Goal: Task Accomplishment & Management: Manage account settings

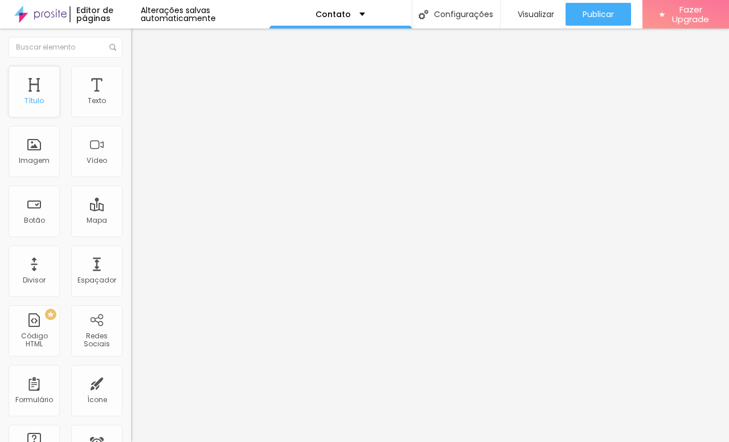
click at [27, 91] on div "Título" at bounding box center [34, 91] width 51 height 51
click at [39, 92] on div "Título" at bounding box center [34, 91] width 51 height 51
click at [99, 83] on div "Texto" at bounding box center [96, 91] width 51 height 51
click at [29, 151] on div "Imagem" at bounding box center [34, 151] width 51 height 51
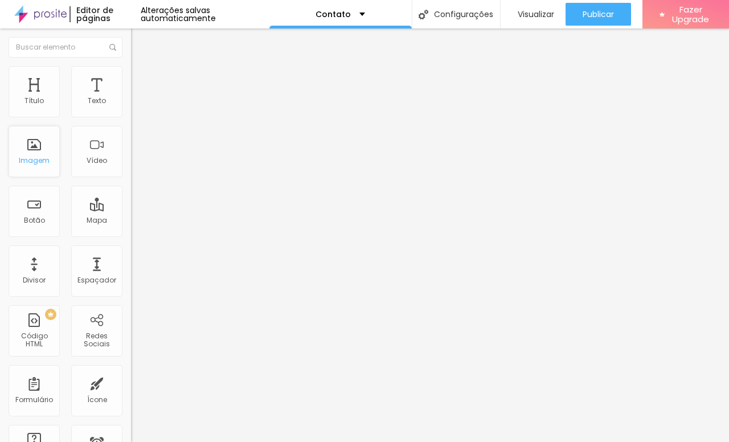
click at [28, 162] on div "Imagem" at bounding box center [34, 161] width 31 height 8
click at [40, 219] on div "Botão" at bounding box center [34, 220] width 21 height 8
click at [36, 216] on div "Botão" at bounding box center [34, 220] width 21 height 8
click at [37, 272] on div "Divisor" at bounding box center [34, 270] width 51 height 51
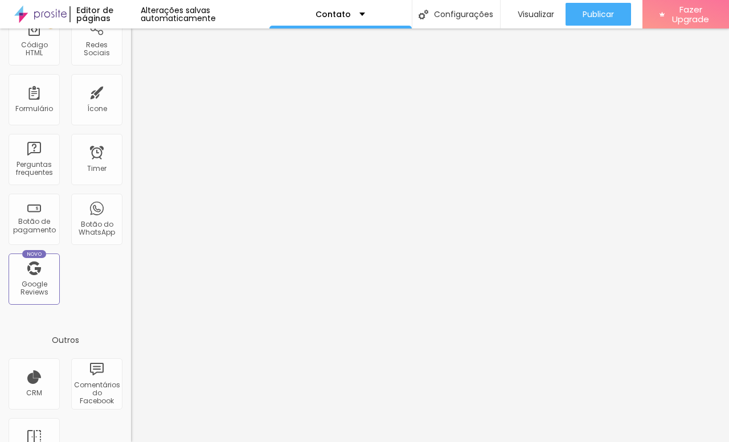
scroll to position [290, 0]
click at [100, 221] on div "Botão do WhatsApp" at bounding box center [96, 229] width 45 height 17
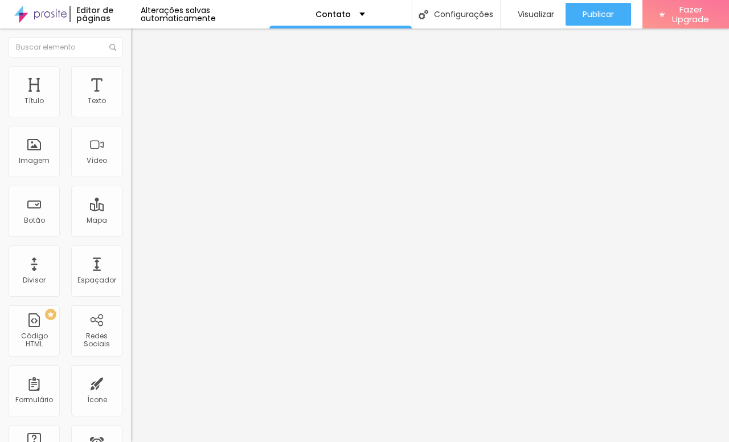
click at [131, 115] on img at bounding box center [135, 119] width 8 height 8
type input "https://"
click at [131, 67] on img at bounding box center [136, 71] width 10 height 10
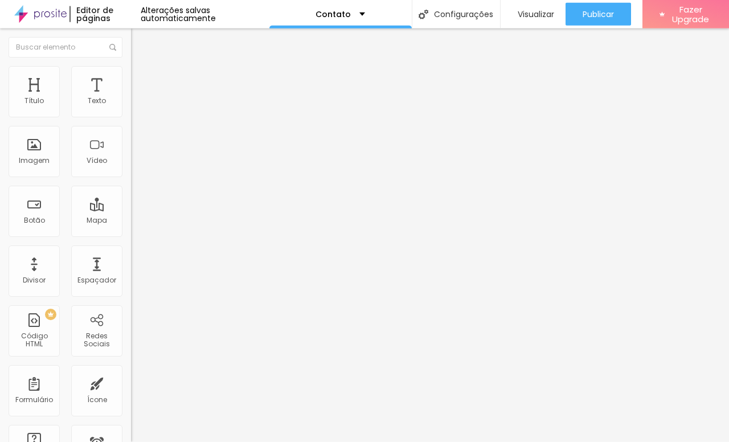
click at [131, 63] on img at bounding box center [136, 60] width 10 height 10
click at [131, 230] on div "Instagram" at bounding box center [196, 233] width 131 height 7
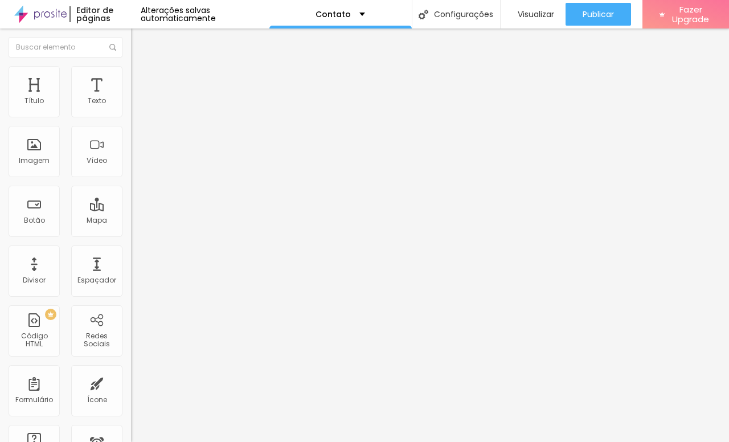
click at [131, 244] on div "Instagram" at bounding box center [196, 312] width 131 height 137
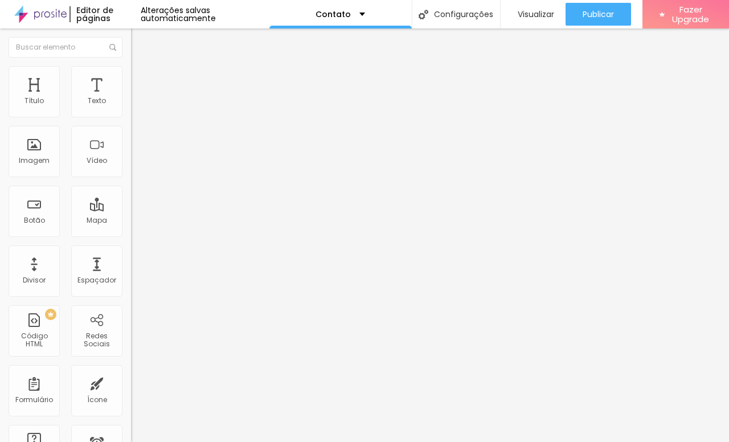
click at [131, 387] on input "https://" at bounding box center [199, 392] width 137 height 11
click at [131, 310] on div "Editar Redes Sociais Conteúdo Estilo Avançado Instagram Rede social Instagram E…" at bounding box center [196, 234] width 131 height 413
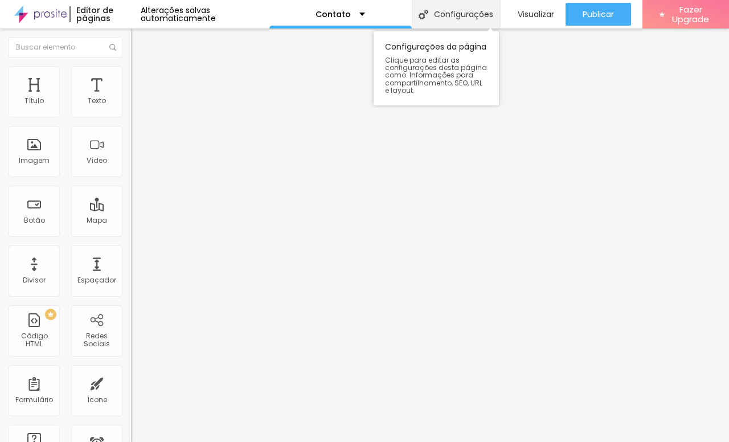
click at [458, 9] on div "Configurações" at bounding box center [456, 14] width 88 height 28
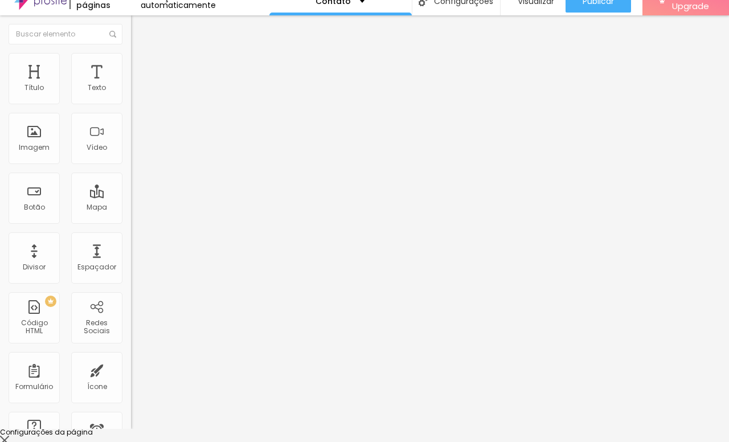
scroll to position [13, 0]
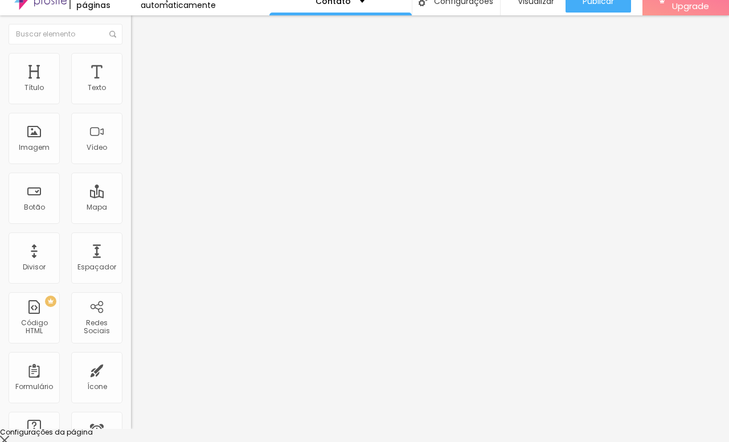
click at [568, 412] on div at bounding box center [364, 441] width 729 height 10
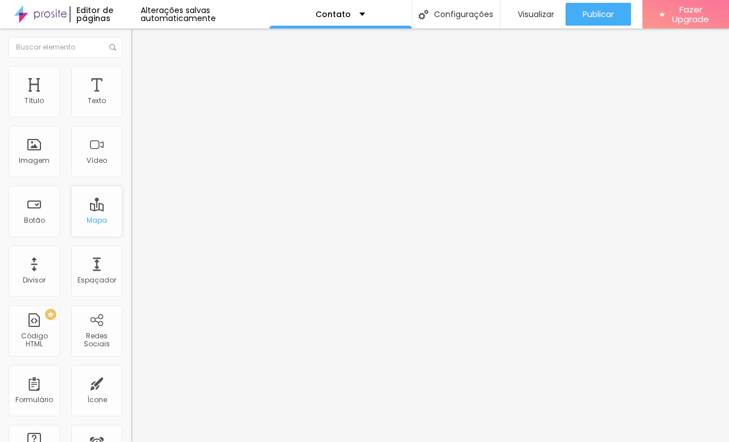
click at [103, 200] on div "Mapa" at bounding box center [96, 211] width 51 height 51
click at [100, 321] on div "Redes Sociais" at bounding box center [96, 330] width 51 height 51
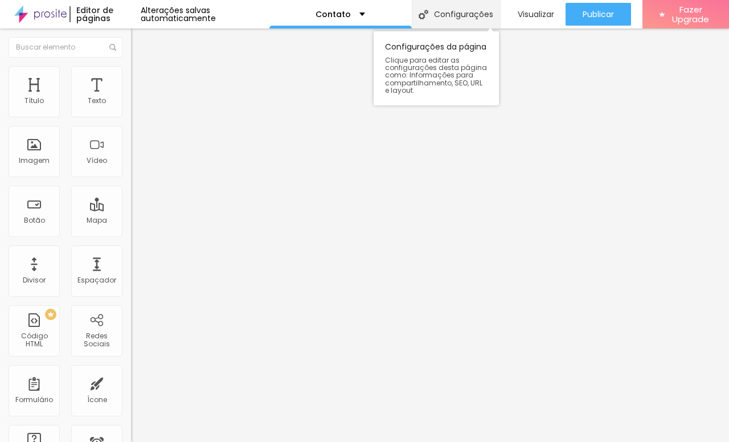
click at [457, 15] on div "Configurações" at bounding box center [456, 14] width 88 height 28
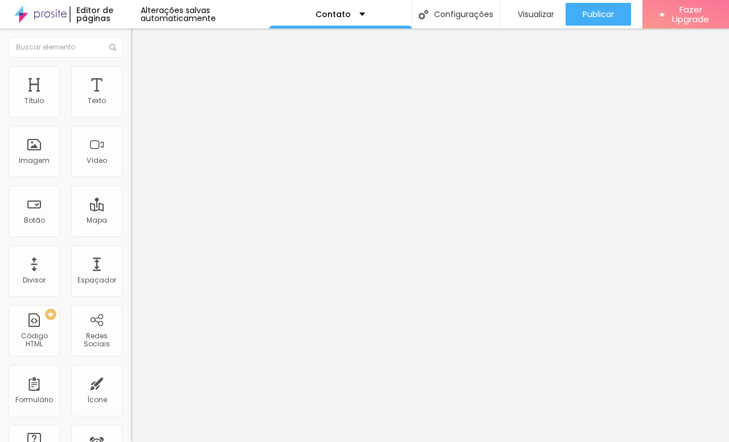
type input "C"
type input "[PERSON_NAME] Fotografia"
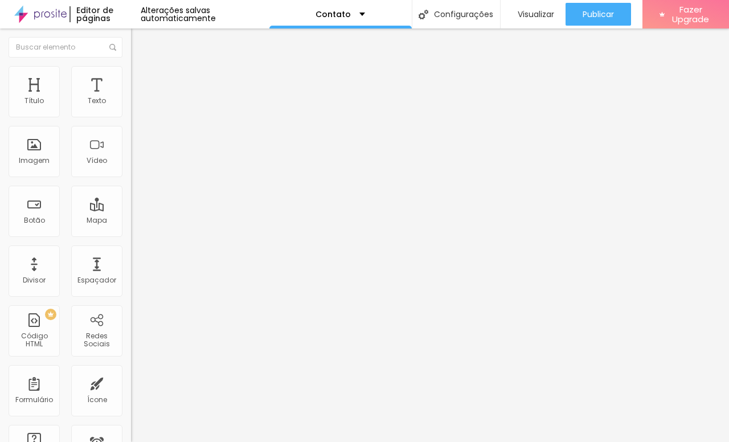
click at [228, 412] on div at bounding box center [364, 449] width 729 height 0
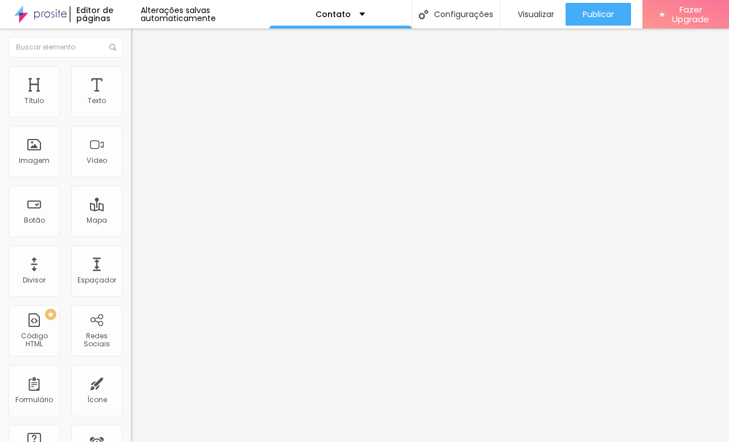
type input "[PERSON_NAME] Fotografia"
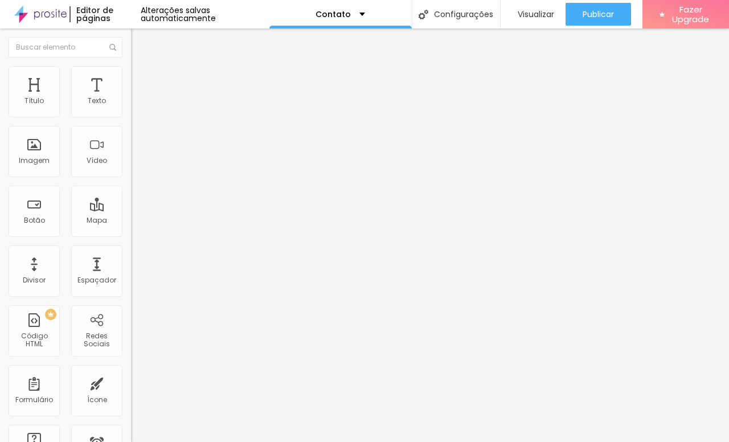
type textarea "C"
type textarea "Fotógrafa de Marca Pessoal"
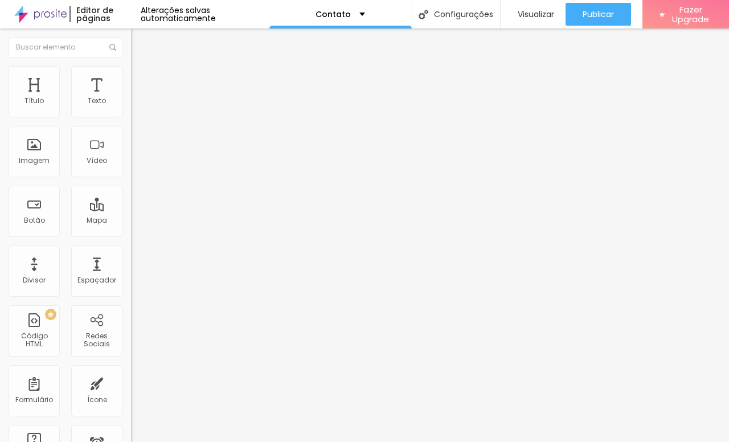
type input "Entre em contato - [PERSON_NAME] Fotografia"
type textarea "C"
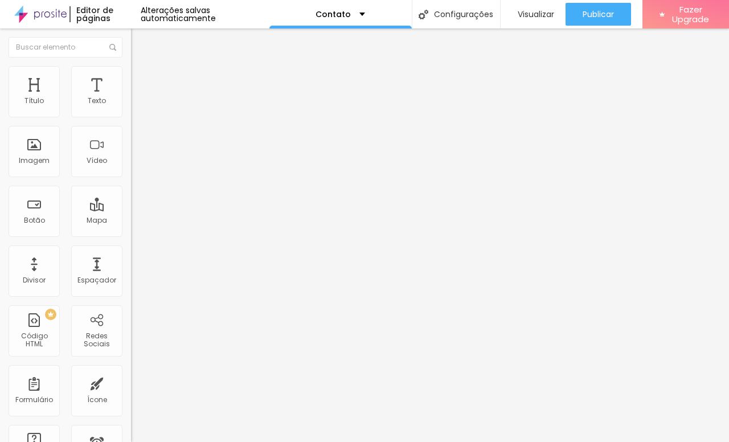
scroll to position [7, 0]
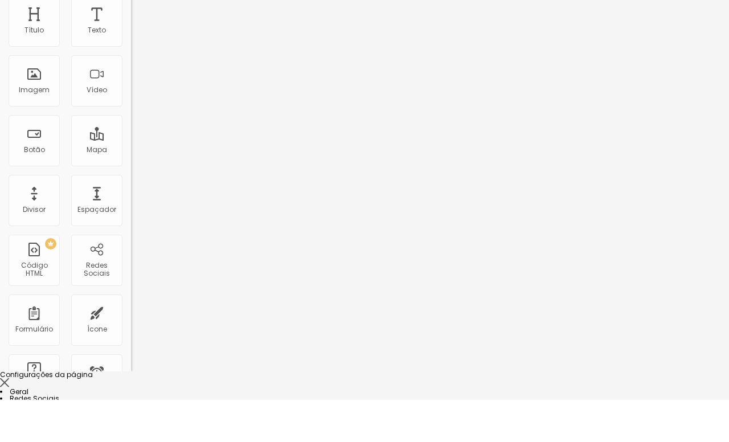
scroll to position [40, 0]
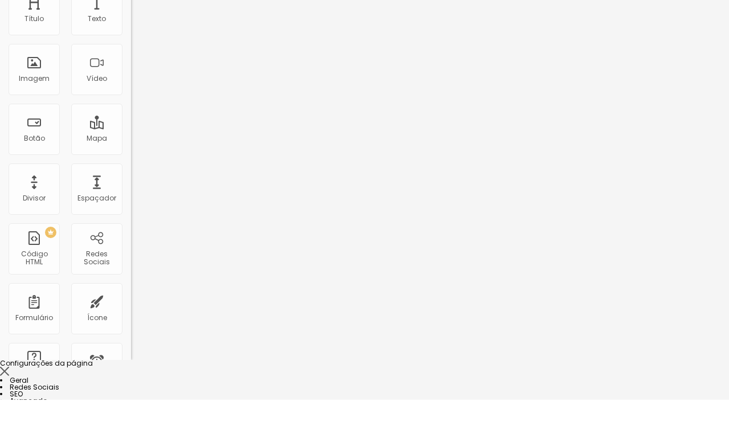
type textarea "Fotógrafa de Marca Pessoal"
type input "[PERSON_NAME] Fotografia"
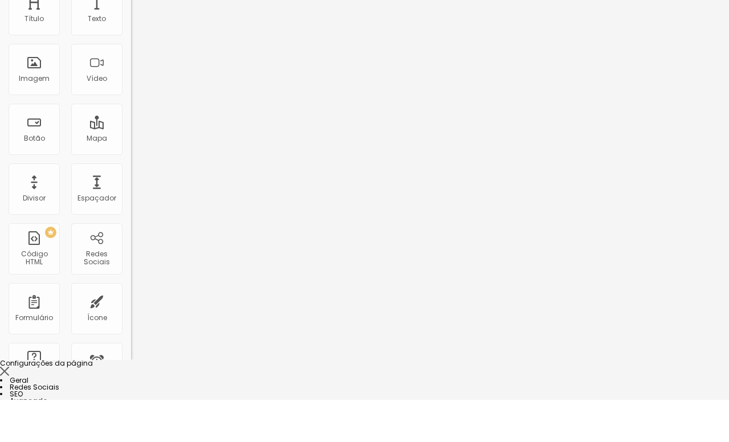
type textarea "Fotógrafa de Marca Pessoal Retrato Corporativo Retrato Feminino"
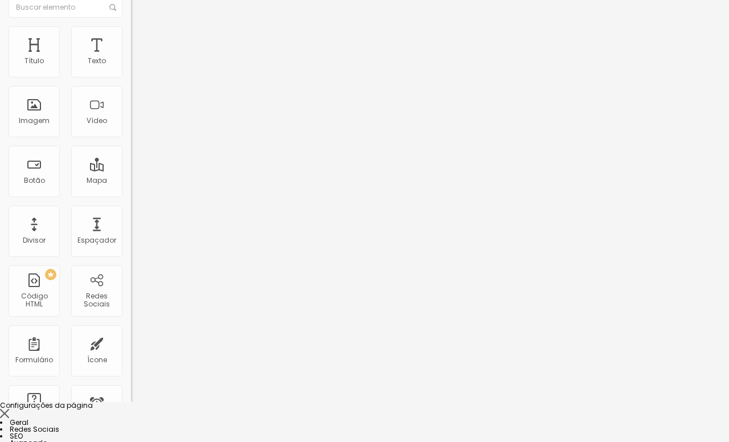
scroll to position [7, 0]
click at [173, 412] on li "Geral" at bounding box center [364, 422] width 729 height 7
type input "/"
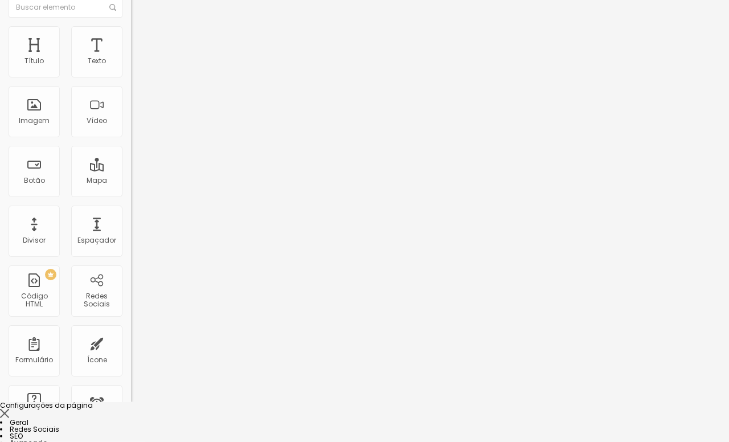
type input "/contato"
click at [190, 412] on li "Redes Sociais" at bounding box center [364, 429] width 729 height 7
click at [171, 412] on li "SEO" at bounding box center [364, 436] width 729 height 7
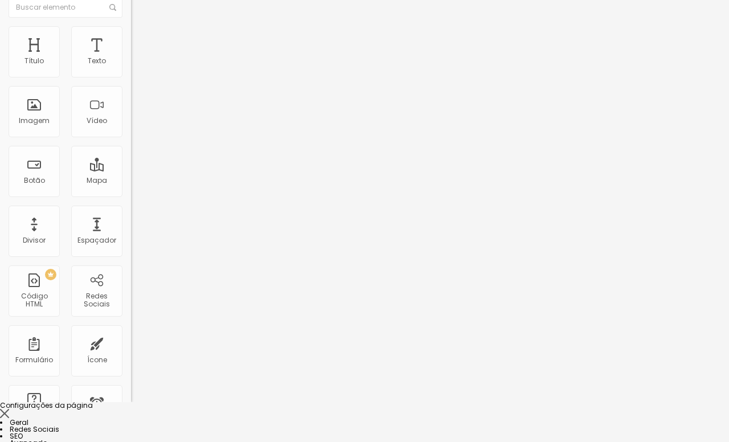
click at [175, 412] on li "Avançado" at bounding box center [364, 443] width 729 height 7
click at [165, 412] on li "Geral" at bounding box center [364, 422] width 729 height 7
click at [185, 412] on li "Redes Sociais" at bounding box center [364, 429] width 729 height 7
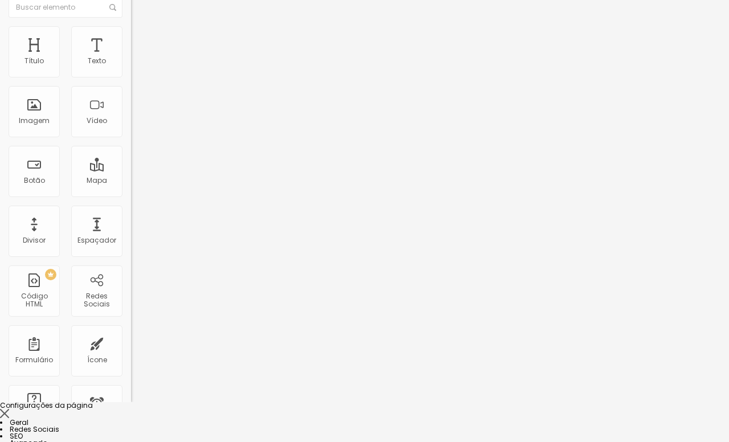
click at [571, 409] on div at bounding box center [364, 414] width 729 height 10
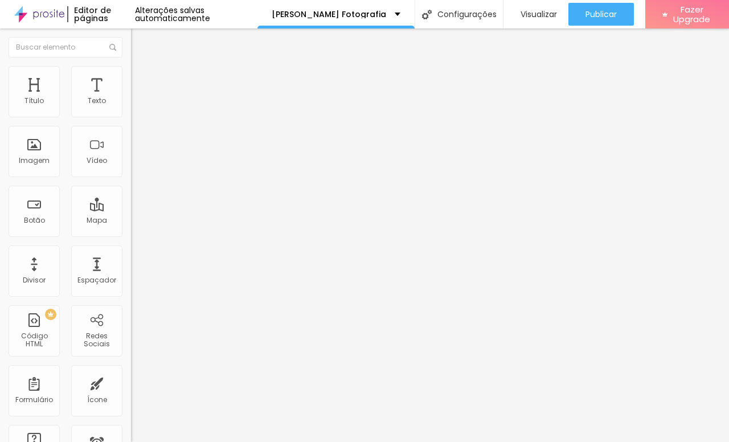
scroll to position [0, 0]
click at [36, 150] on div "Imagem" at bounding box center [34, 151] width 51 height 51
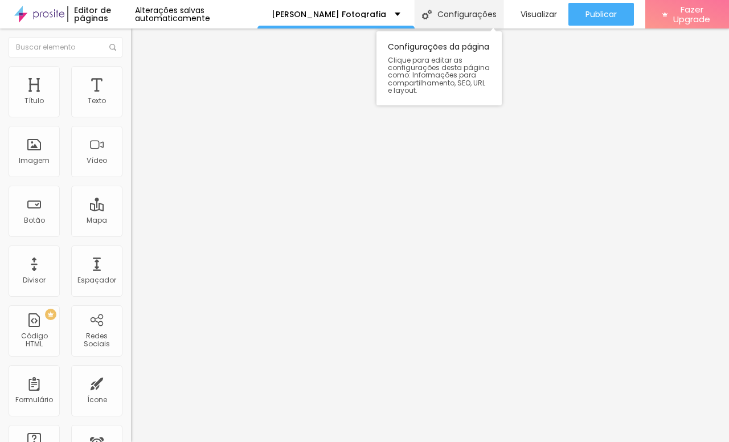
click at [475, 15] on div "Configurações" at bounding box center [459, 14] width 88 height 28
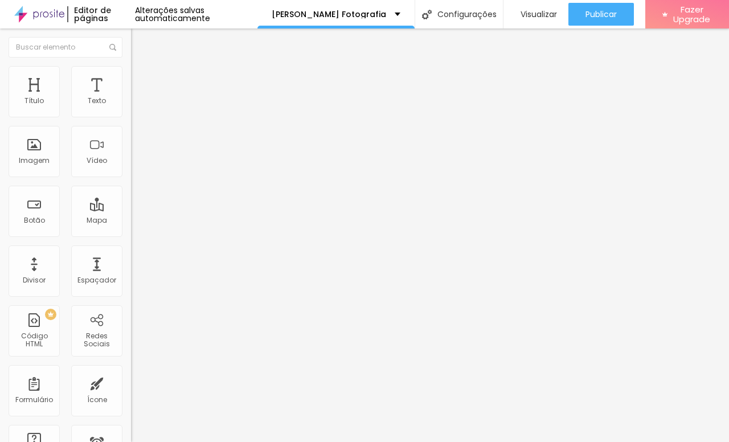
click at [97, 211] on div "Mapa" at bounding box center [96, 211] width 51 height 51
click at [543, 13] on span "Visualizar" at bounding box center [538, 14] width 36 height 9
